Goal: Navigation & Orientation: Find specific page/section

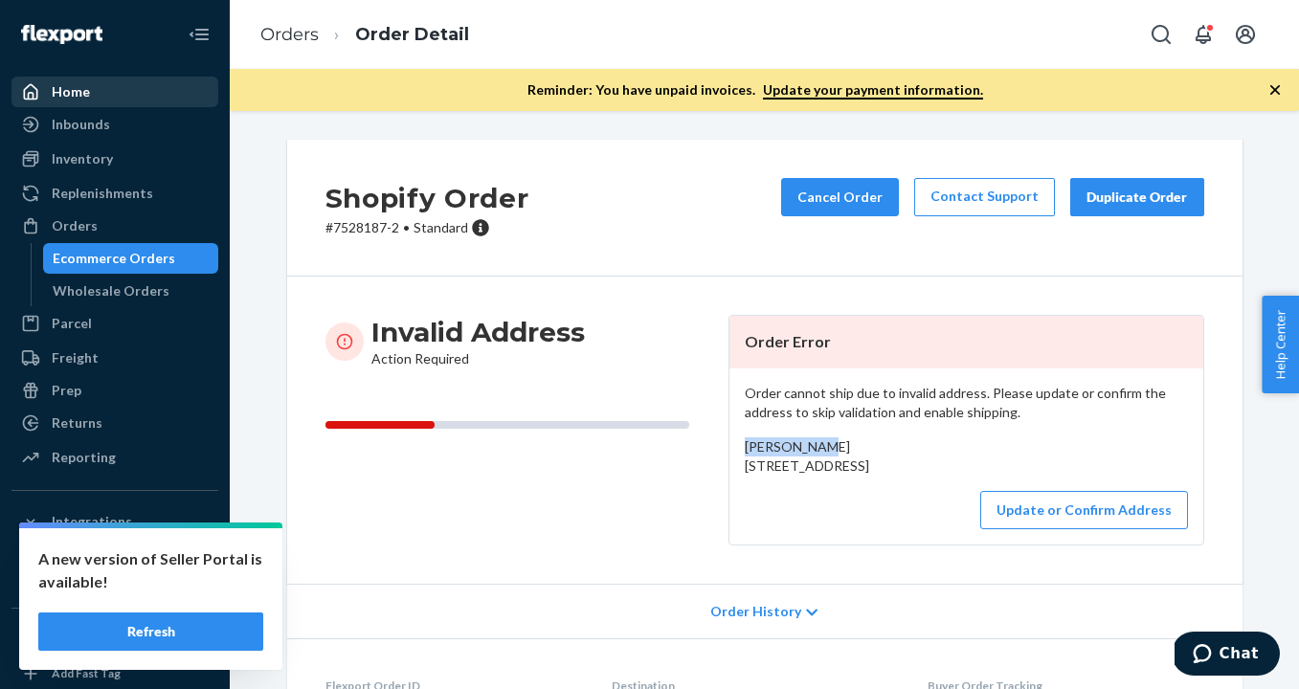
click at [130, 84] on div "Home" at bounding box center [114, 91] width 203 height 27
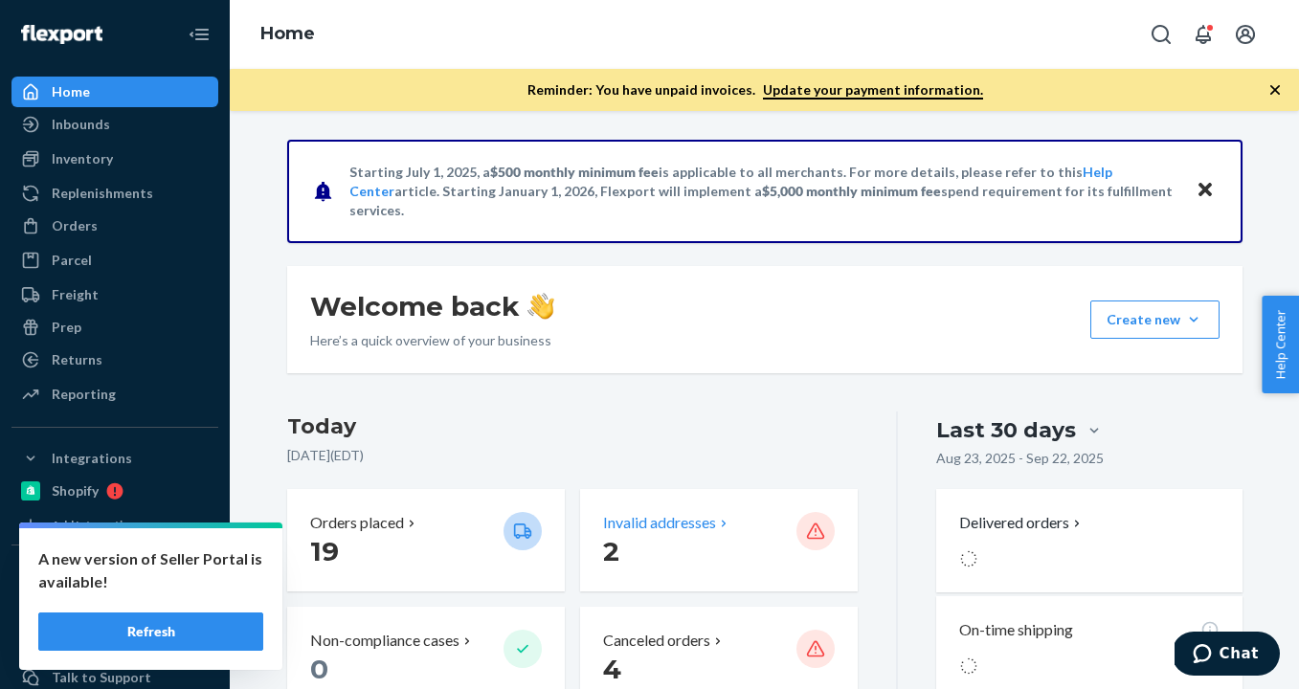
click at [685, 523] on p "Invalid addresses" at bounding box center [659, 523] width 113 height 22
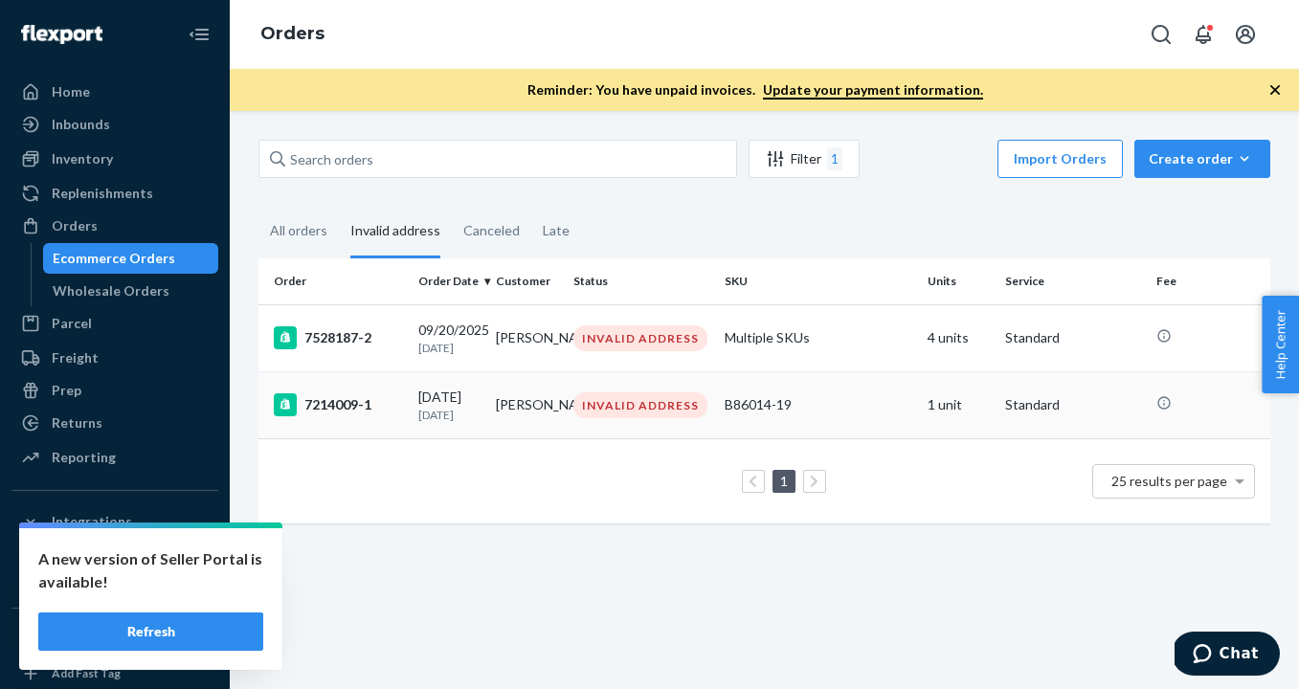
click at [418, 413] on p "[DATE]" at bounding box center [449, 415] width 62 height 16
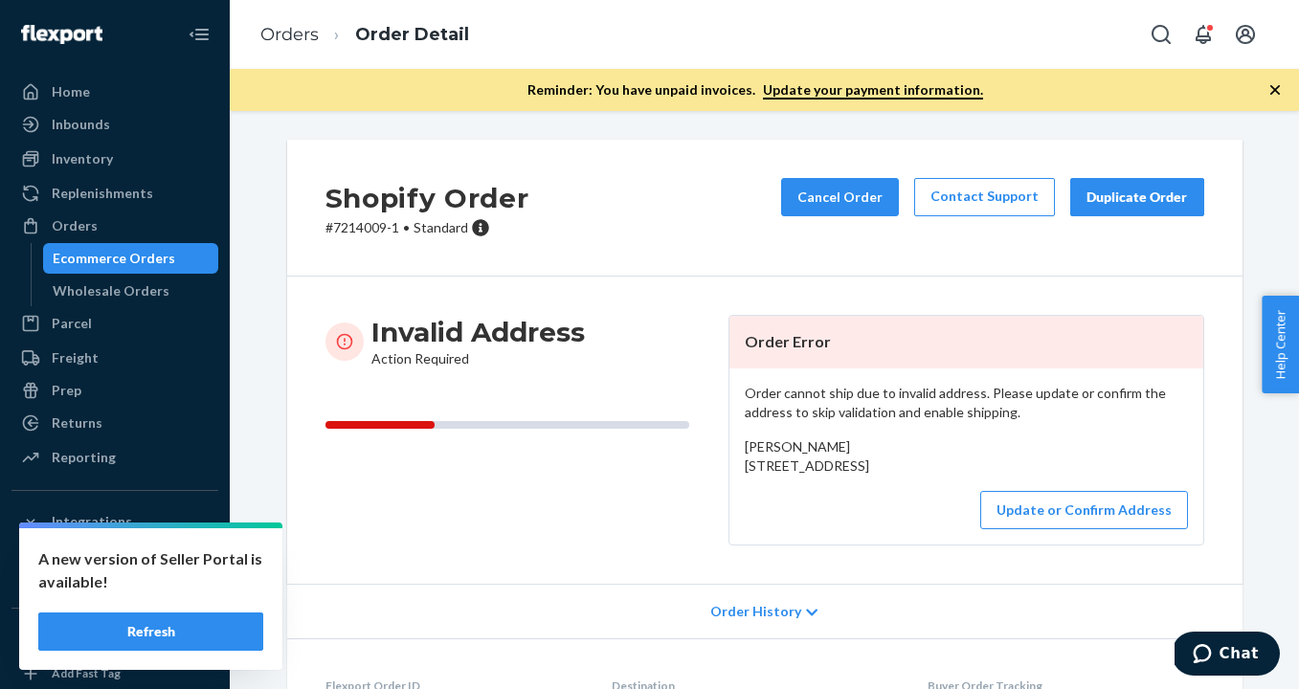
drag, startPoint x: 745, startPoint y: 469, endPoint x: 923, endPoint y: 485, distance: 178.8
click at [923, 476] on div "[PERSON_NAME] [STREET_ADDRESS]" at bounding box center [966, 456] width 443 height 38
copy span "[STREET_ADDRESS]"
